Goal: Task Accomplishment & Management: Use online tool/utility

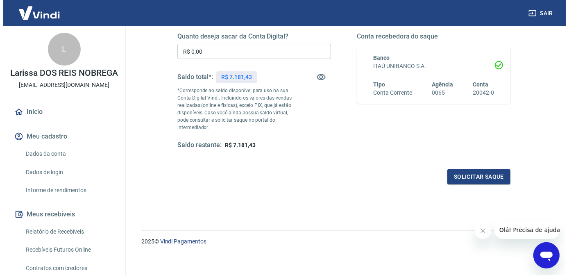
scroll to position [137, 0]
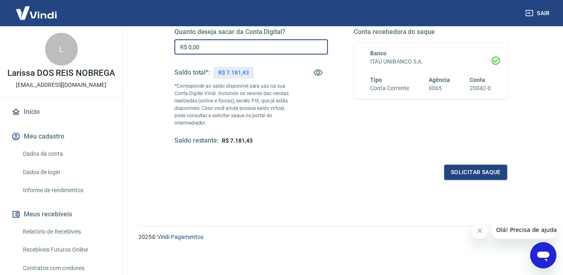
click at [219, 50] on input "R$ 0,00" at bounding box center [251, 46] width 154 height 15
type input "R$ 7.181,43"
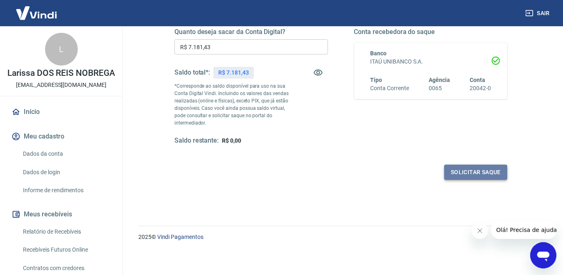
click at [466, 169] on button "Solicitar saque" at bounding box center [475, 172] width 63 height 15
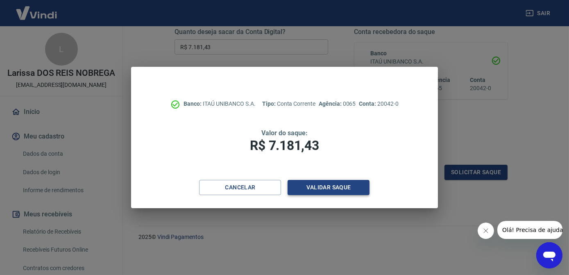
click at [319, 184] on button "Validar saque" at bounding box center [328, 187] width 82 height 15
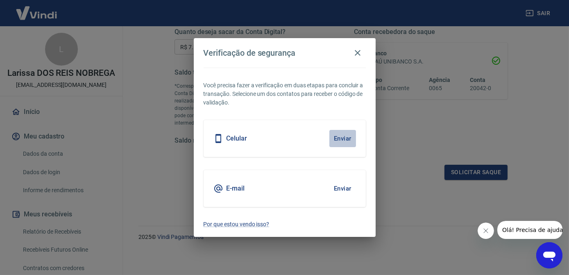
click at [331, 139] on button "Enviar" at bounding box center [342, 138] width 27 height 17
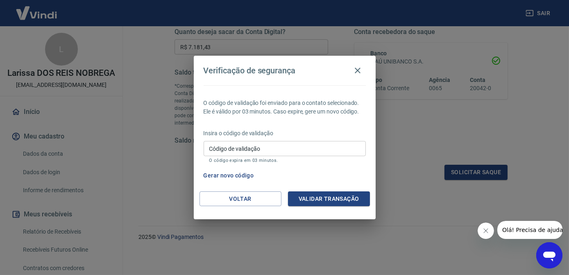
click at [269, 142] on input "Código de validação" at bounding box center [284, 148] width 162 height 15
click at [237, 178] on button "Gerar novo código" at bounding box center [228, 175] width 57 height 15
click at [272, 153] on input "Código de validação" at bounding box center [284, 148] width 162 height 15
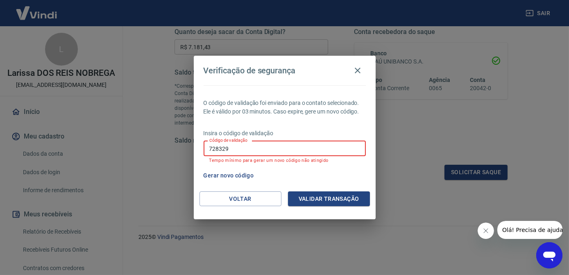
type input "728329"
click at [215, 147] on input "728329" at bounding box center [284, 148] width 162 height 15
click at [341, 196] on button "Validar transação" at bounding box center [329, 198] width 82 height 15
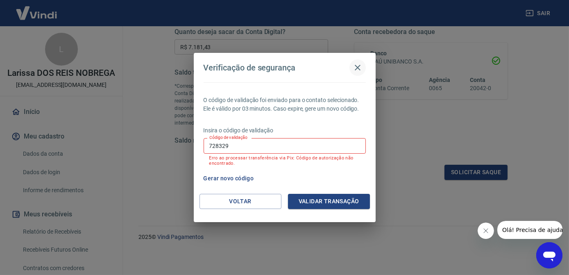
click at [359, 69] on icon "button" at bounding box center [357, 68] width 10 height 10
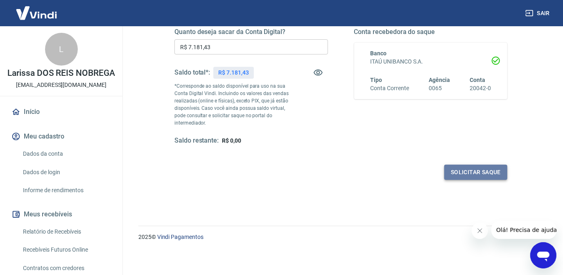
click at [463, 178] on button "Solicitar saque" at bounding box center [475, 172] width 63 height 15
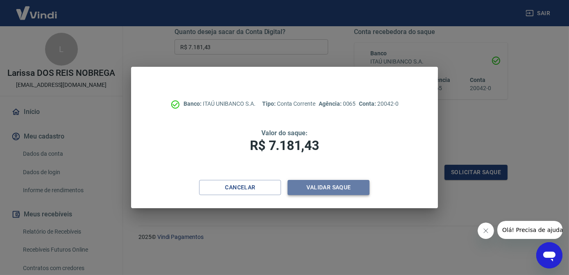
click at [309, 183] on button "Validar saque" at bounding box center [328, 187] width 82 height 15
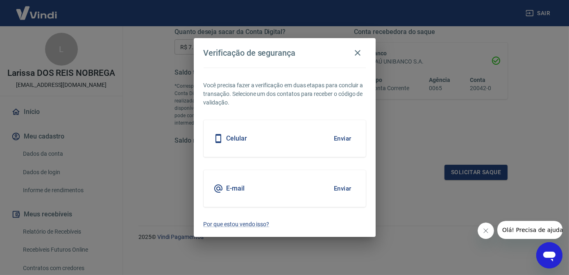
click at [334, 141] on button "Enviar" at bounding box center [342, 138] width 27 height 17
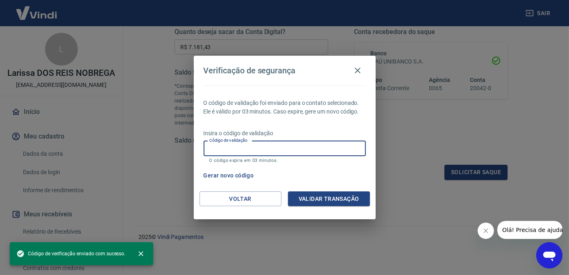
click at [270, 153] on input "Código de validação" at bounding box center [284, 148] width 162 height 15
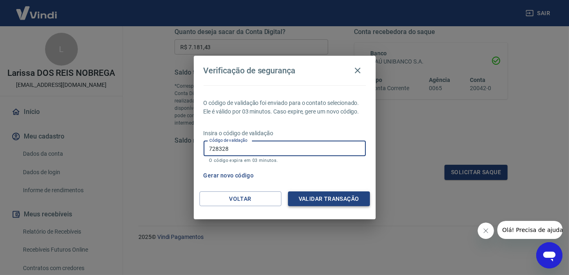
click at [305, 197] on button "Validar transação" at bounding box center [329, 198] width 82 height 15
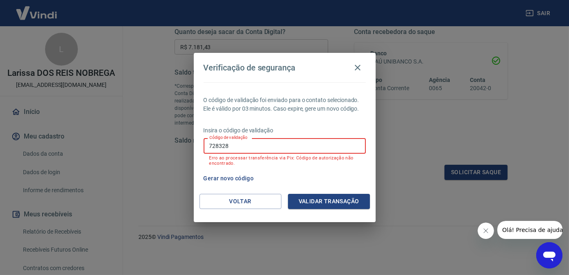
drag, startPoint x: 274, startPoint y: 147, endPoint x: 201, endPoint y: 149, distance: 72.9
click at [201, 149] on div "O código de validação foi enviado para o contato selecionado. Ele é válido por …" at bounding box center [285, 137] width 182 height 111
type input "274531"
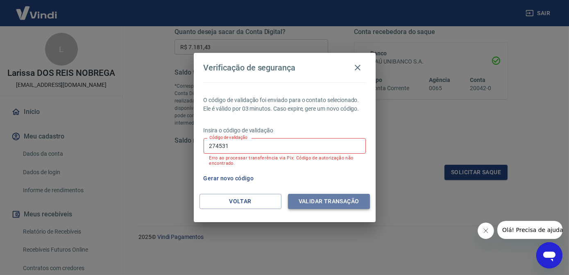
click at [317, 198] on button "Validar transação" at bounding box center [329, 201] width 82 height 15
